Goal: Navigation & Orientation: Find specific page/section

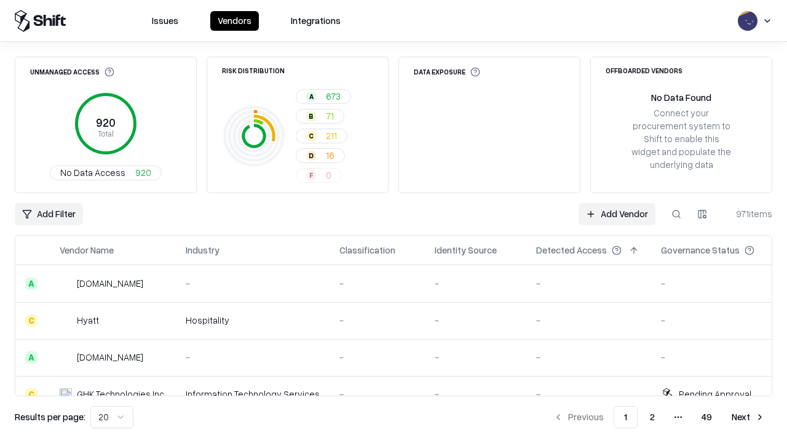
click at [112, 417] on html "Issues Vendors Integrations Unmanaged Access 920 Total No Data Access 920 Risk …" at bounding box center [393, 221] width 787 height 443
click at [748, 417] on button "Next" at bounding box center [749, 417] width 48 height 22
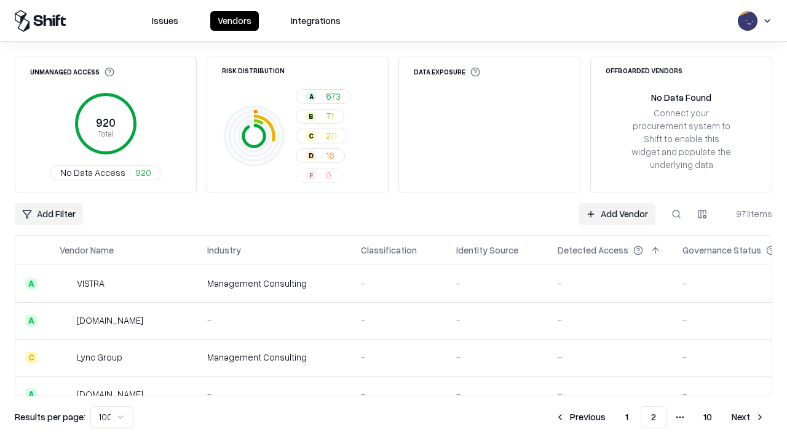
click at [748, 417] on button "Next" at bounding box center [749, 417] width 48 height 22
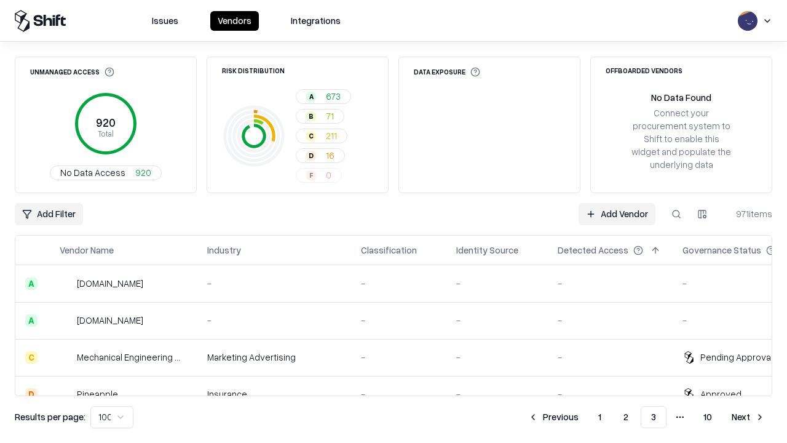
click at [748, 417] on button "Next" at bounding box center [749, 417] width 48 height 22
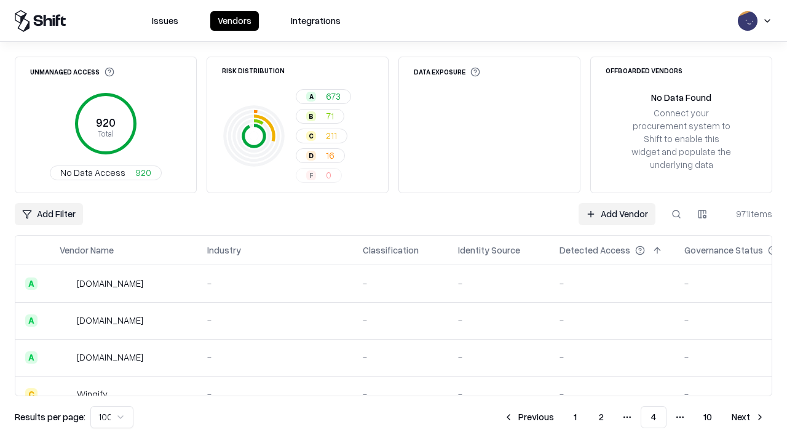
click at [748, 417] on button "Next" at bounding box center [749, 417] width 48 height 22
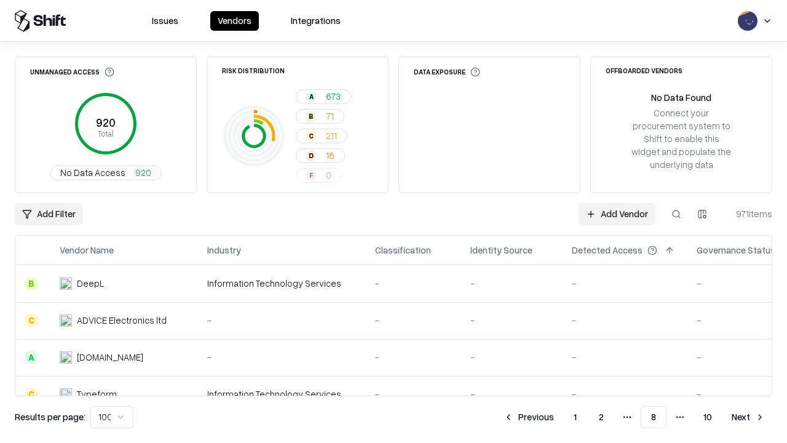
click at [748, 417] on button "Next" at bounding box center [749, 417] width 48 height 22
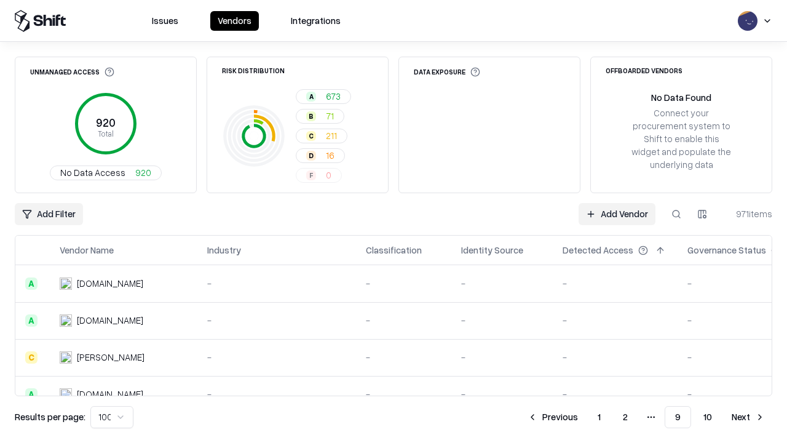
click at [748, 417] on button "Next" at bounding box center [749, 417] width 48 height 22
click at [581, 417] on button "Previous" at bounding box center [580, 417] width 65 height 22
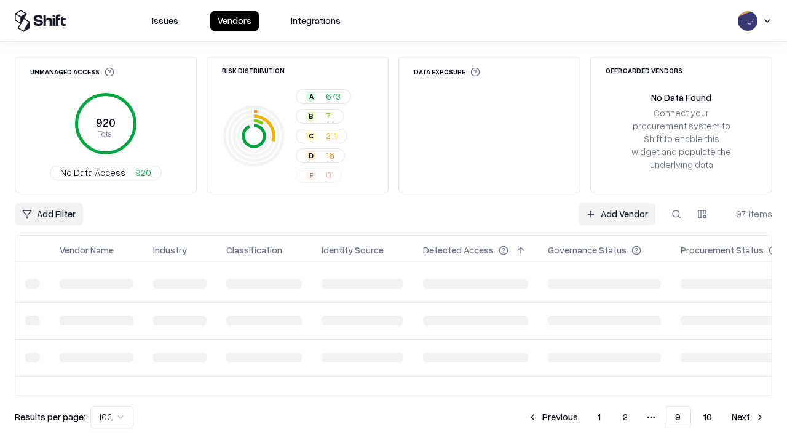
click at [553, 417] on button "Previous" at bounding box center [552, 417] width 65 height 22
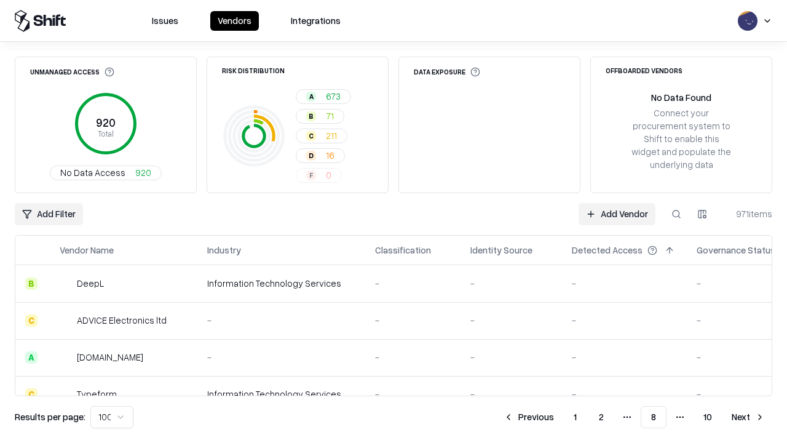
click at [529, 417] on button "Previous" at bounding box center [528, 417] width 65 height 22
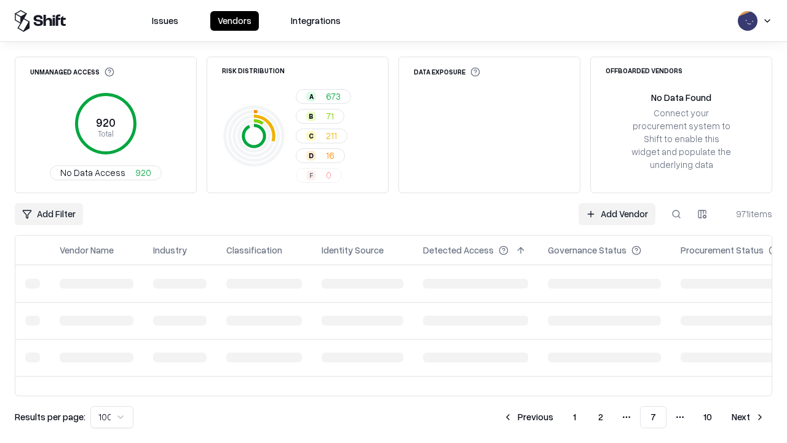
click at [528, 417] on button "Previous" at bounding box center [528, 417] width 65 height 22
